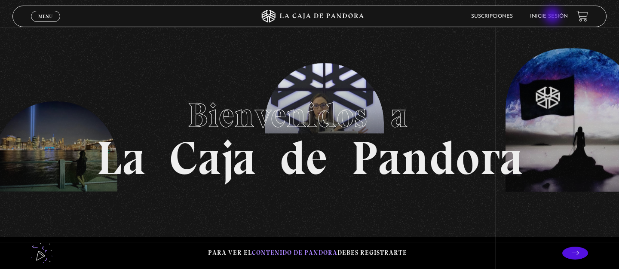
click at [553, 16] on link "Inicie sesión" at bounding box center [549, 16] width 38 height 5
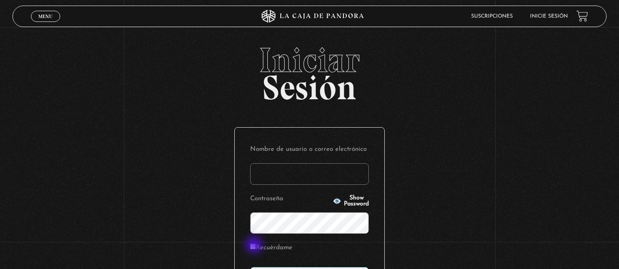
type input "adriana.delgado vargas"
click at [255, 246] on input "Recuérdame" at bounding box center [253, 247] width 6 height 6
checkbox input "true"
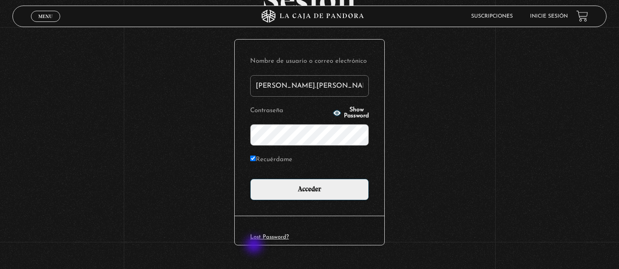
scroll to position [107, 0]
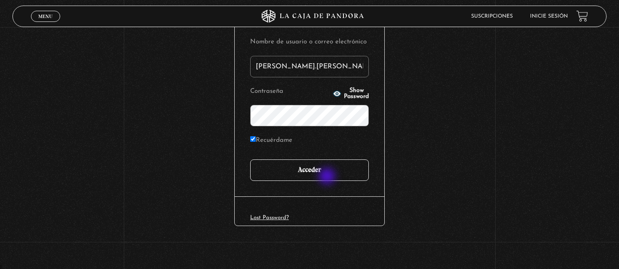
click at [328, 177] on input "Acceder" at bounding box center [309, 169] width 119 height 21
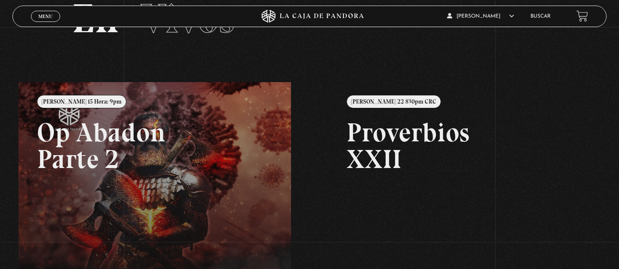
scroll to position [29, 0]
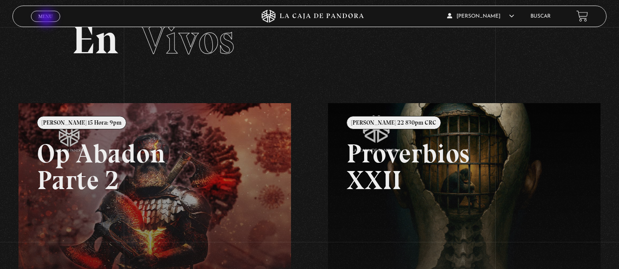
click at [47, 19] on span "Menu" at bounding box center [45, 16] width 14 height 5
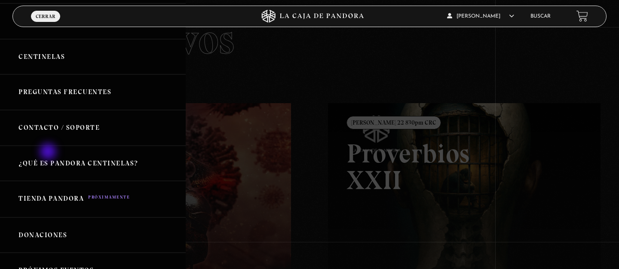
scroll to position [0, 0]
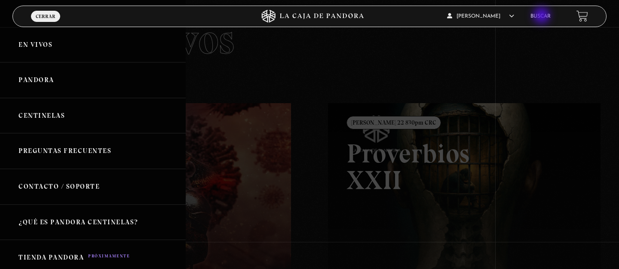
click at [543, 16] on link "Buscar" at bounding box center [540, 16] width 20 height 5
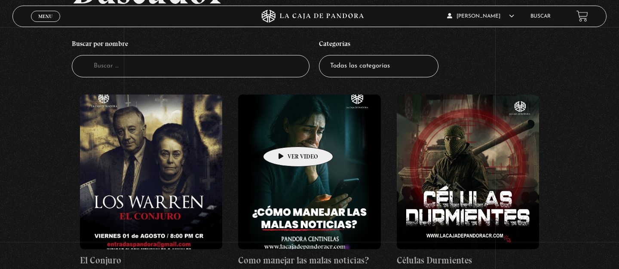
scroll to position [83, 0]
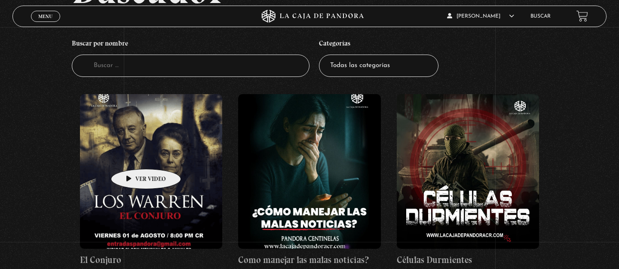
click at [132, 156] on figure at bounding box center [151, 171] width 143 height 155
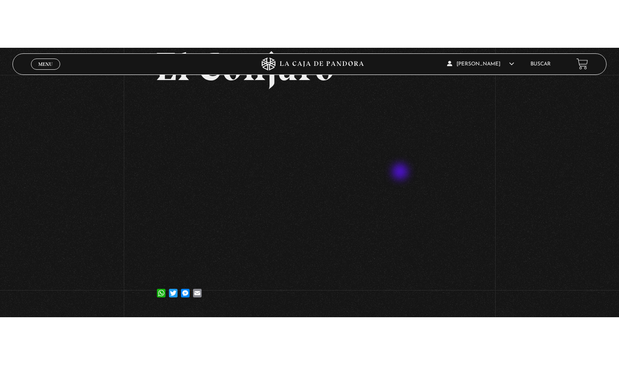
scroll to position [74, 0]
